Goal: Task Accomplishment & Management: Manage account settings

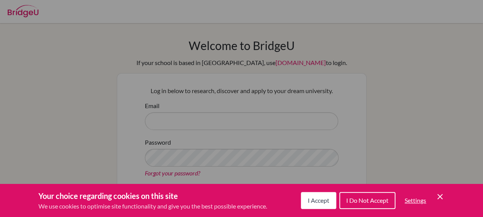
click at [329, 206] on button "I Accept" at bounding box center [318, 200] width 35 height 17
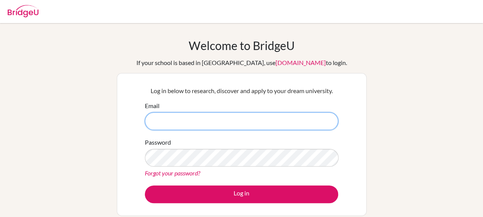
click at [180, 121] on input "Email" at bounding box center [241, 121] width 193 height 18
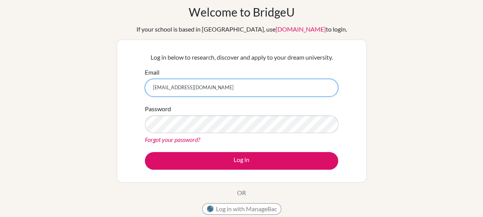
scroll to position [34, 0]
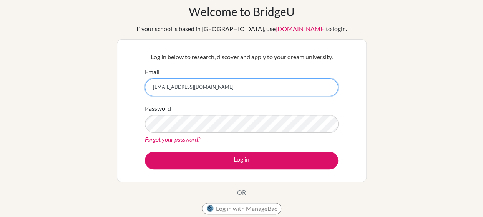
type input "[EMAIL_ADDRESS][DOMAIN_NAME]"
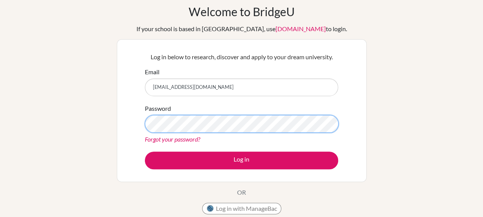
click at [145, 151] on button "Log in" at bounding box center [241, 160] width 193 height 18
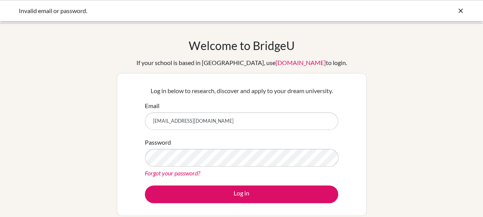
click at [172, 168] on div "Forgot your password?" at bounding box center [241, 172] width 193 height 9
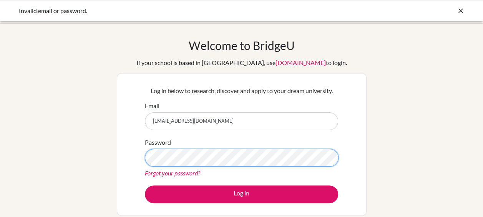
click at [145, 185] on button "Log in" at bounding box center [241, 194] width 193 height 18
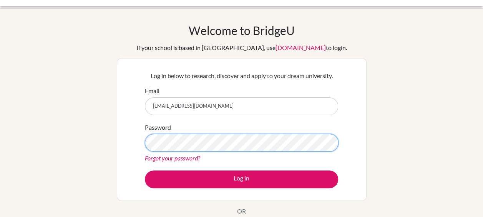
scroll to position [15, 0]
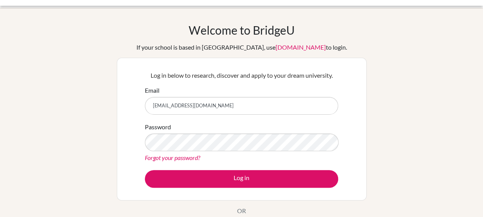
click at [171, 158] on link "Forgot your password?" at bounding box center [172, 157] width 55 height 7
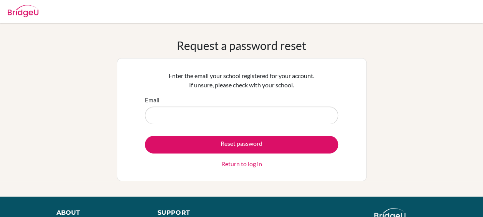
type input "k"
type input "[EMAIL_ADDRESS][DOMAIN_NAME]"
click at [145, 136] on button "Reset password" at bounding box center [241, 145] width 193 height 18
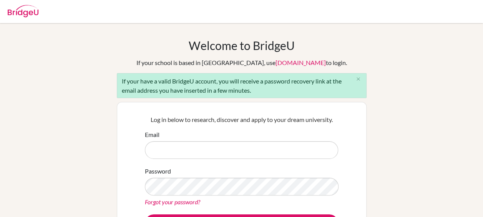
scroll to position [27, 0]
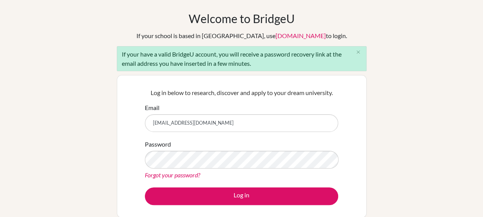
type input "[EMAIL_ADDRESS][DOMAIN_NAME]"
click at [131, 149] on div "Log in below to research, discover and apply to your dream university. Email [E…" at bounding box center [242, 146] width 250 height 143
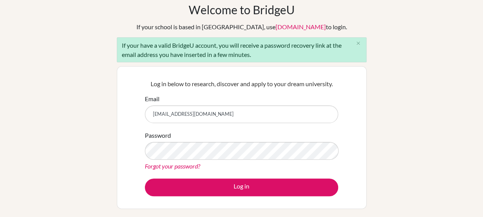
scroll to position [36, 0]
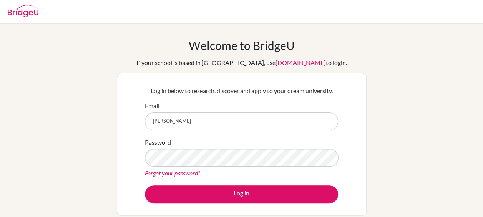
type input "jed"
click at [88, 139] on div "Welcome to BridgeU If your school is based in China, use app.bridge-u.com.cn to…" at bounding box center [241, 163] width 483 height 251
click at [162, 174] on link "Forgot your password?" at bounding box center [172, 172] width 55 height 7
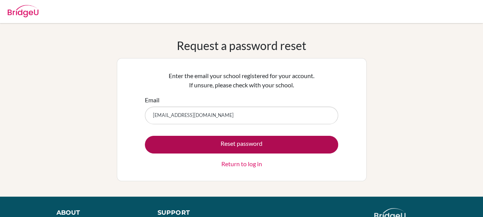
type input "jedhapat5@gmail.com"
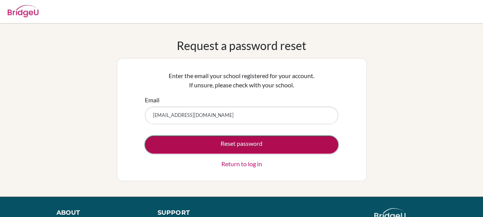
click at [283, 145] on button "Reset password" at bounding box center [241, 145] width 193 height 18
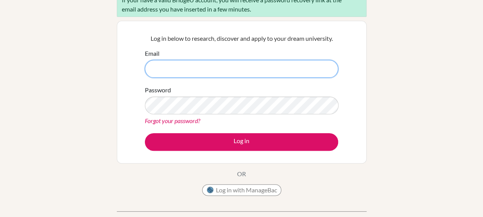
scroll to position [81, 0]
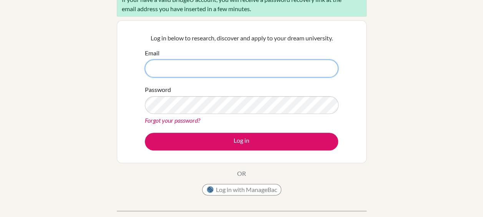
click at [245, 65] on input "Email" at bounding box center [241, 69] width 193 height 18
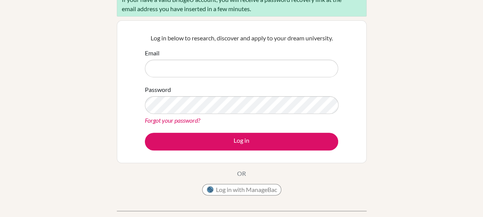
click at [68, 129] on div "Welcome to [GEOGRAPHIC_DATA] If your school is based in [GEOGRAPHIC_DATA], use …" at bounding box center [241, 97] width 483 height 280
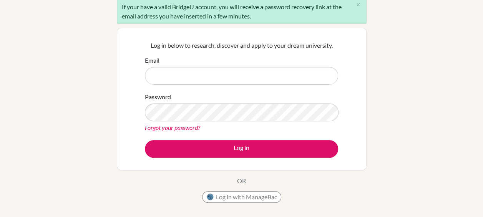
scroll to position [77, 0]
